Goal: Information Seeking & Learning: Learn about a topic

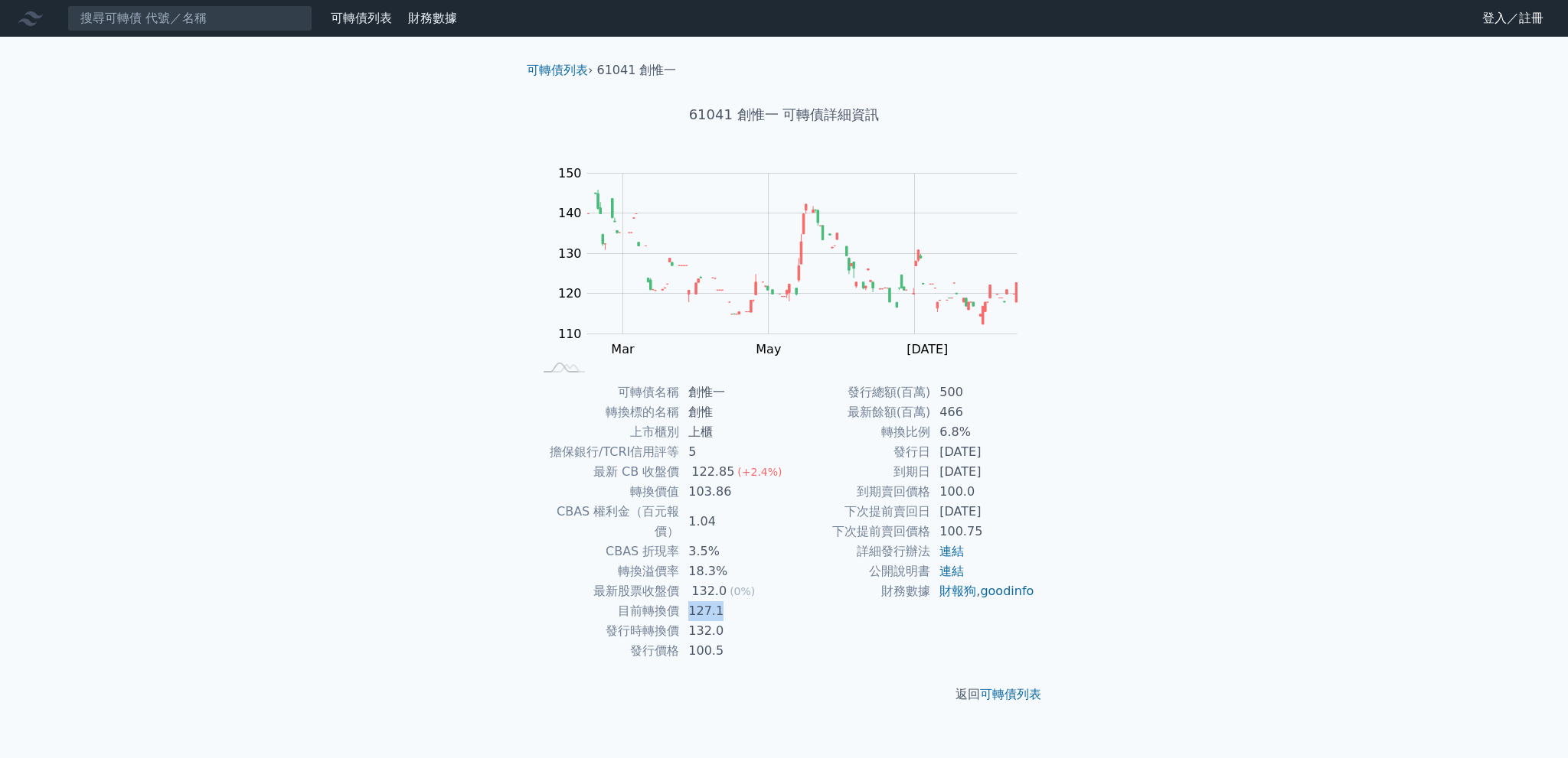
drag, startPoint x: 690, startPoint y: 591, endPoint x: 721, endPoint y: 590, distance: 31.0
click at [721, 601] on td "127.1" at bounding box center [731, 611] width 105 height 20
drag, startPoint x: 692, startPoint y: 492, endPoint x: 731, endPoint y: 491, distance: 39.0
click at [731, 491] on td "103.86" at bounding box center [731, 492] width 105 height 20
drag, startPoint x: 630, startPoint y: 492, endPoint x: 677, endPoint y: 492, distance: 47.0
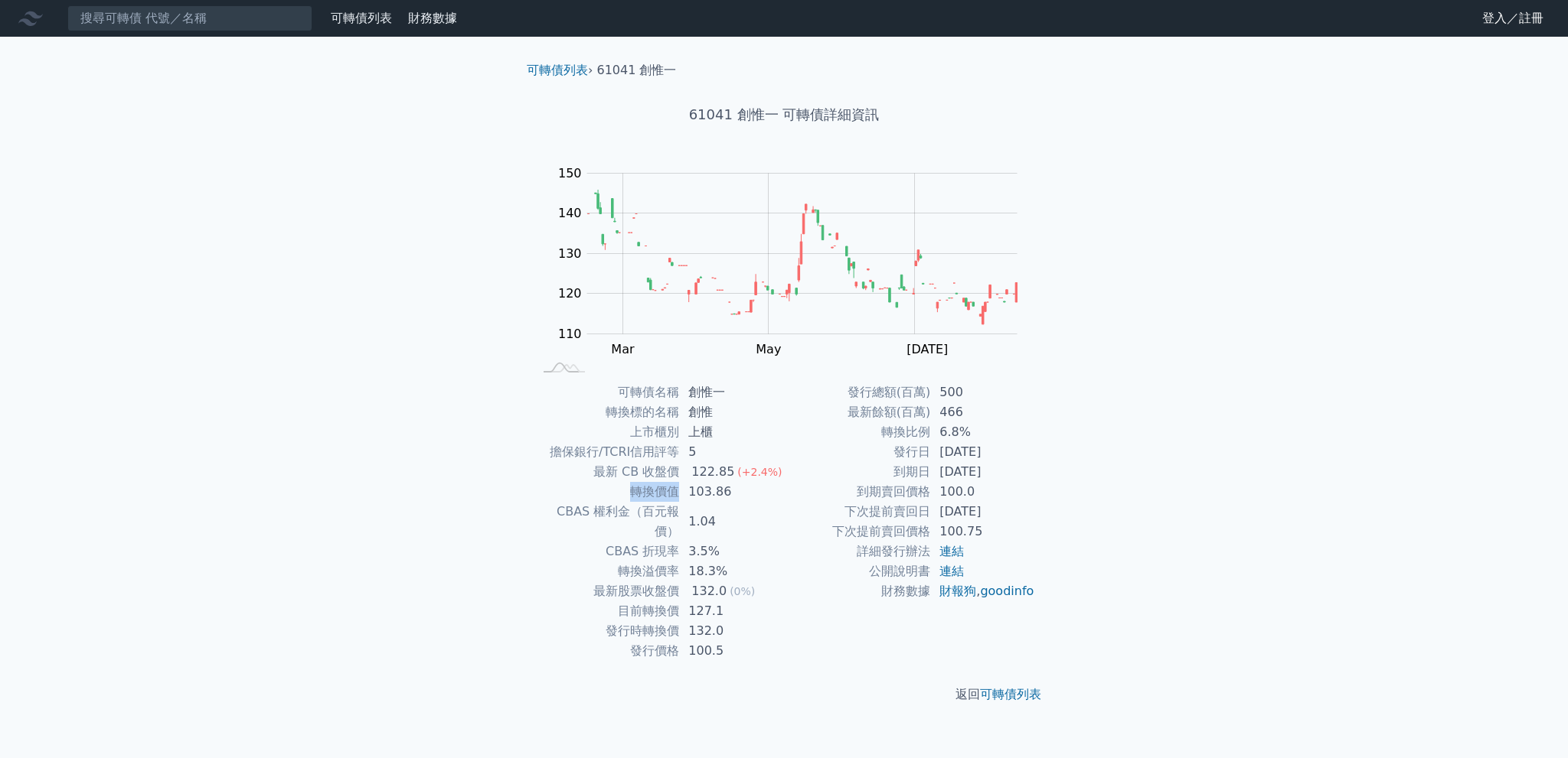
click at [677, 492] on td "轉換價值" at bounding box center [606, 492] width 146 height 20
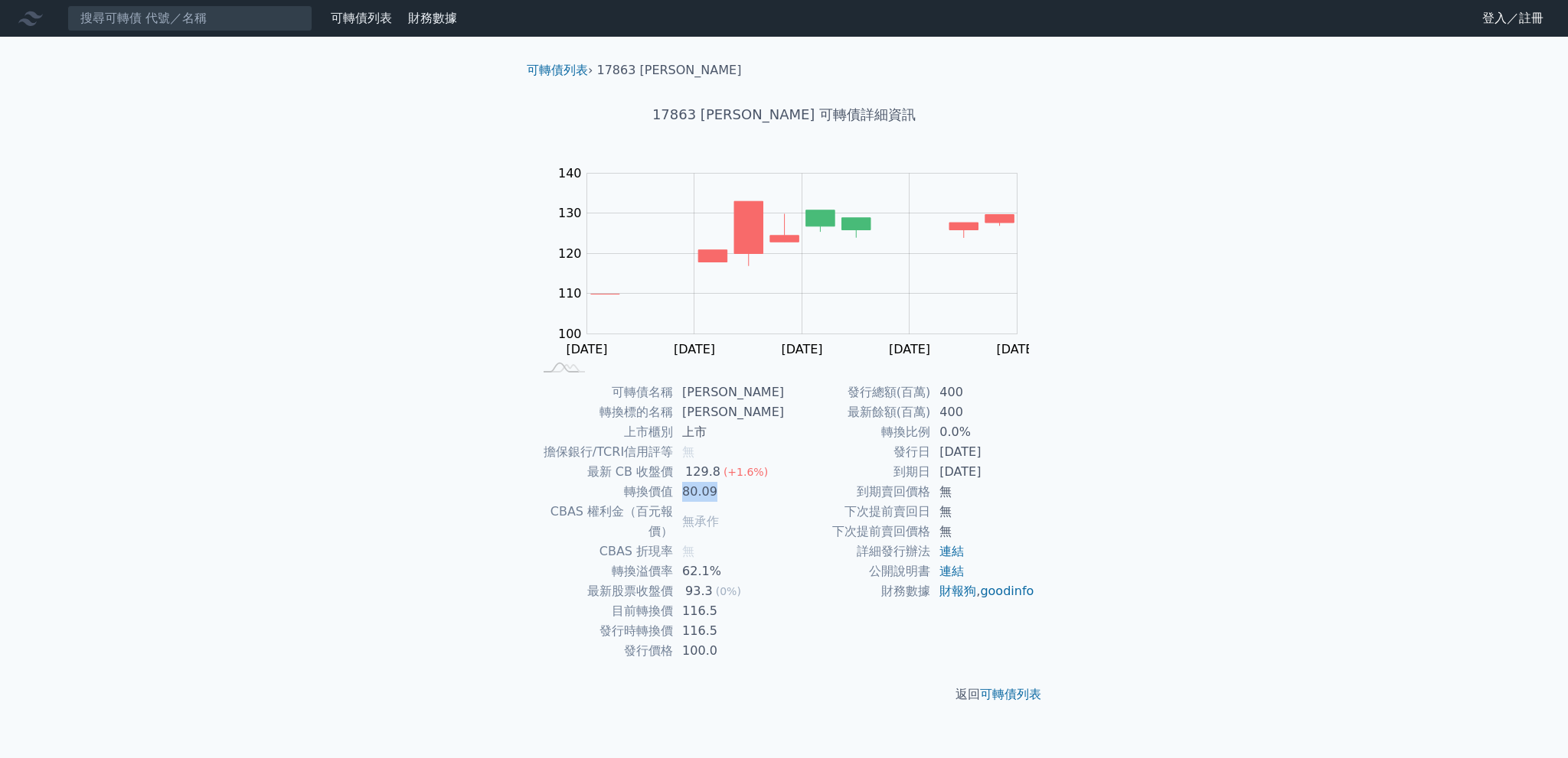
drag, startPoint x: 689, startPoint y: 492, endPoint x: 722, endPoint y: 492, distance: 33.0
click at [722, 492] on td "80.09" at bounding box center [728, 492] width 111 height 20
click at [715, 498] on td "80.09" at bounding box center [728, 492] width 111 height 20
drag, startPoint x: 723, startPoint y: 493, endPoint x: 690, endPoint y: 498, distance: 33.4
click at [690, 498] on td "80.09" at bounding box center [728, 492] width 111 height 20
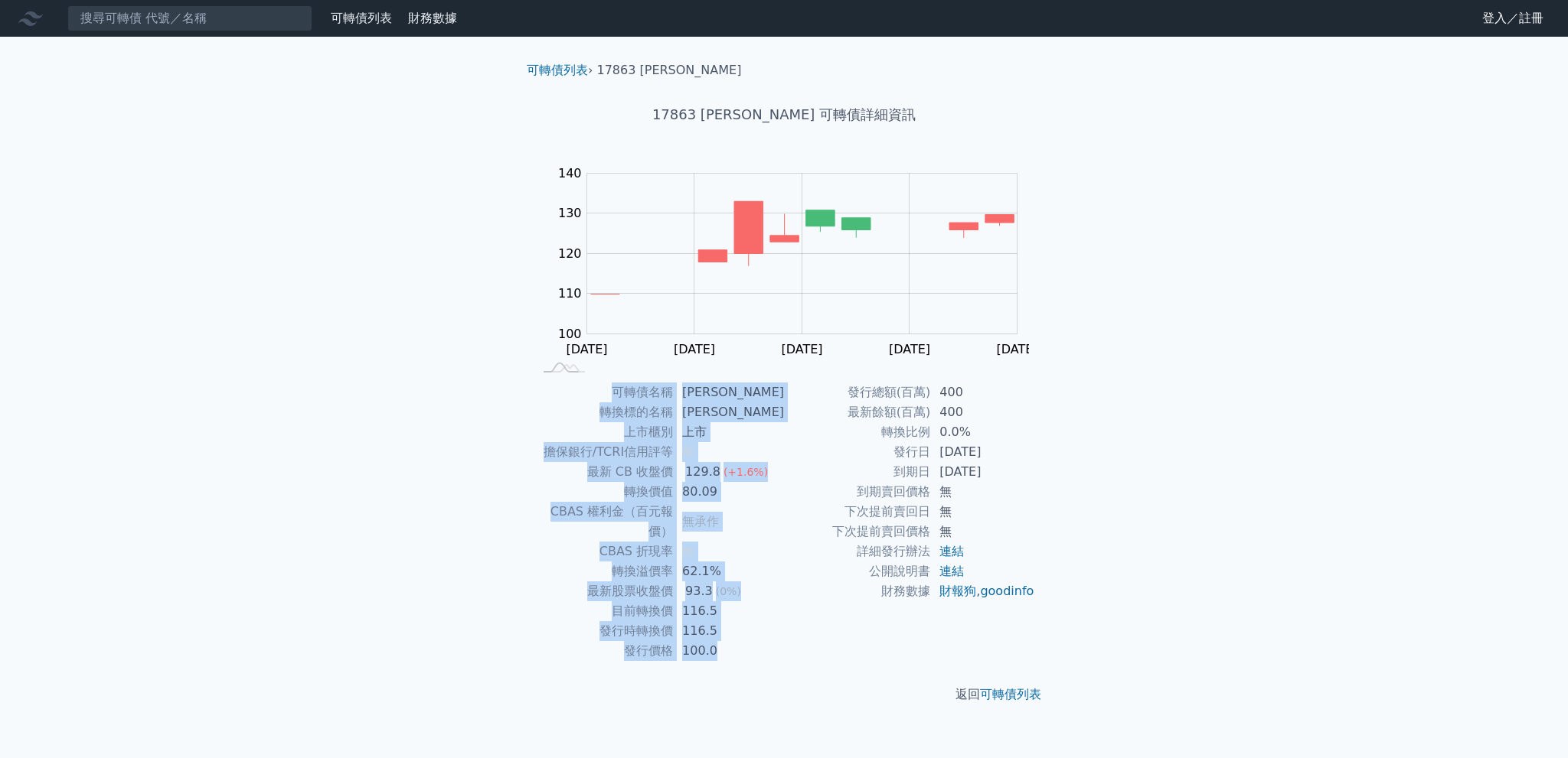
drag, startPoint x: 618, startPoint y: 384, endPoint x: 758, endPoint y: 633, distance: 285.7
click at [758, 633] on tbody "可轉債名稱 科妍三 轉換標的名稱 科妍 上市櫃別 上市 擔保銀行/TCRI信用評等 無 最新 CB 收盤價 129.8 (+1.6%) 轉換價值 80.09 …" at bounding box center [659, 522] width 251 height 279
copy tbody "可轉債名稱 科妍三 轉換標的名稱 科妍 上市櫃別 上市 擔保銀行/TCRI信用評等 無 最新 CB 收盤價 129.8 (+1.6%) 轉換價值 80.09 …"
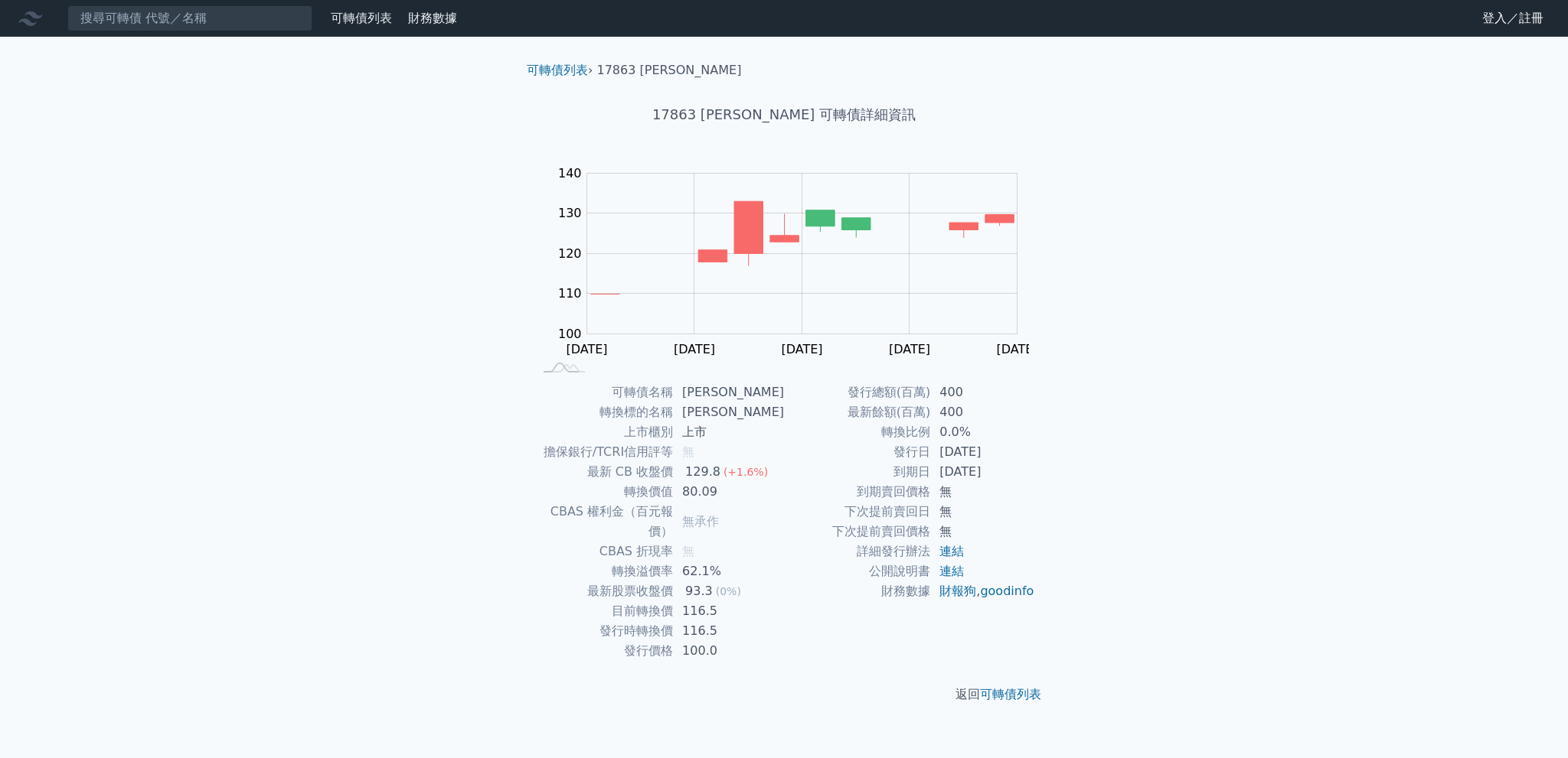
click at [430, 348] on div "可轉債列表 財務數據 可轉債列表 財務數據 登入／註冊 登入／註冊 可轉債列表 › 17863 科妍三 17863 科妍三 可轉債詳細資訊 Zoom Out …" at bounding box center [784, 379] width 1568 height 758
drag, startPoint x: 692, startPoint y: 510, endPoint x: 701, endPoint y: 296, distance: 214.2
click at [731, 513] on td "無承作" at bounding box center [728, 522] width 111 height 40
